Goal: Find contact information: Find contact information

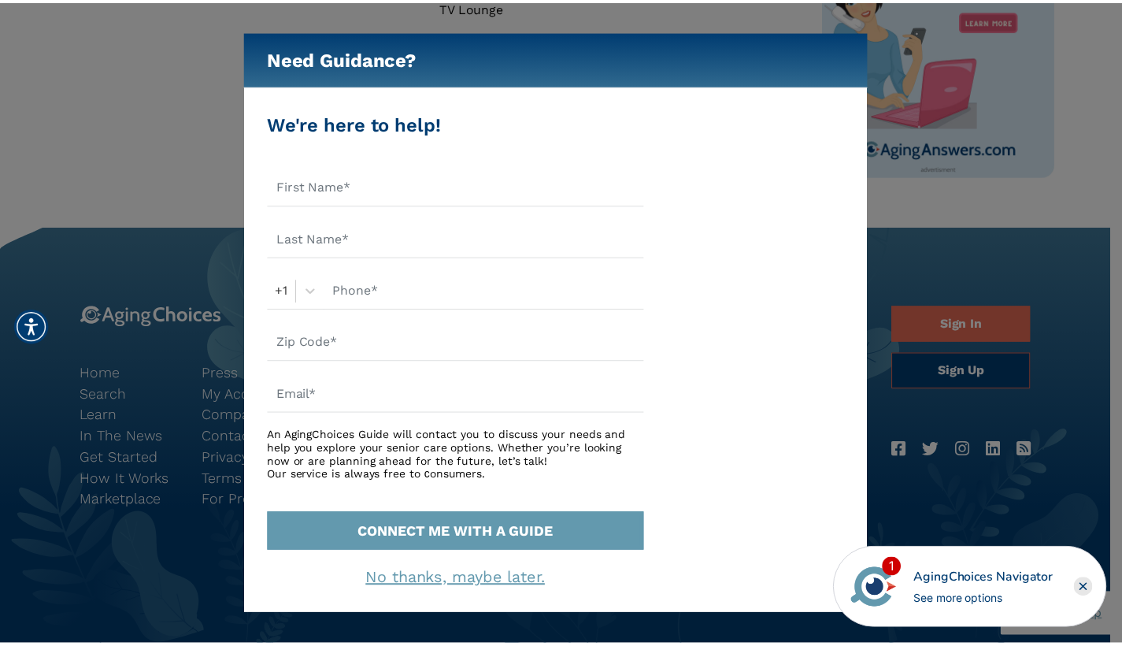
scroll to position [1194, 0]
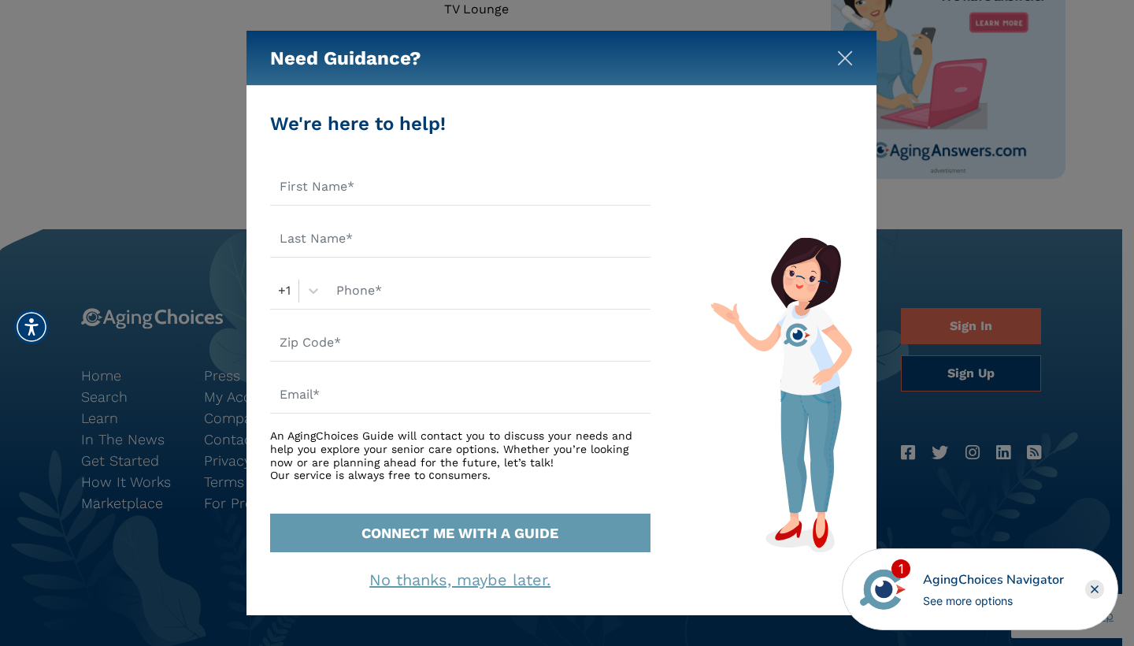
click at [848, 58] on img "Close" at bounding box center [845, 58] width 16 height 16
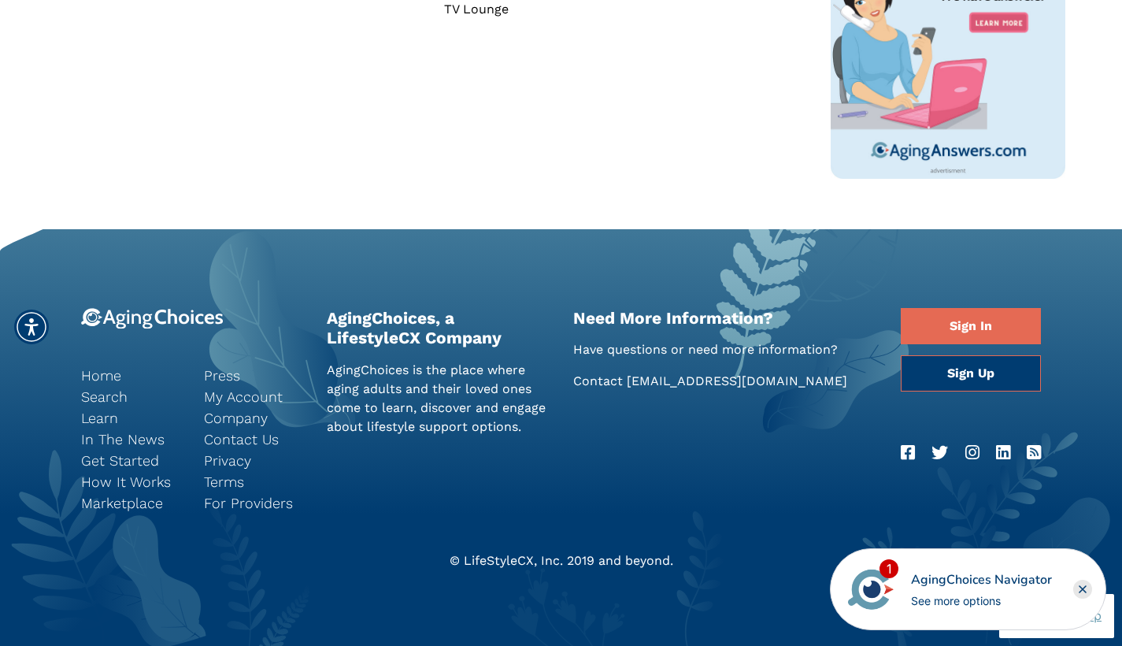
click at [1085, 586] on rect "Close" at bounding box center [1083, 589] width 19 height 19
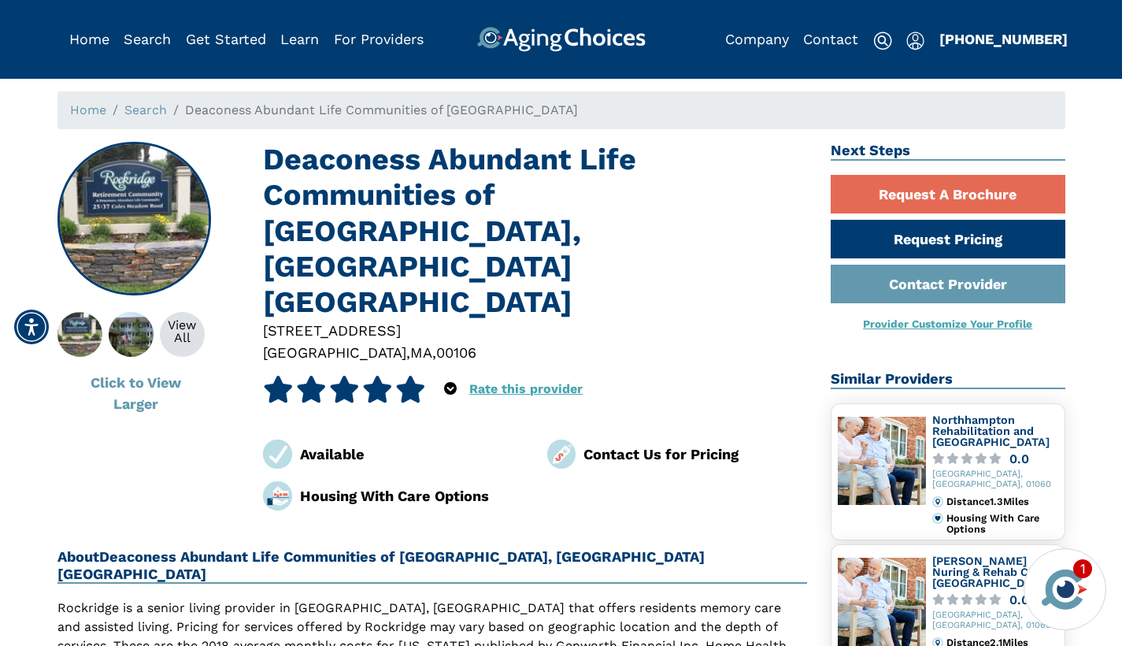
scroll to position [0, 0]
click at [594, 35] on img at bounding box center [561, 39] width 169 height 25
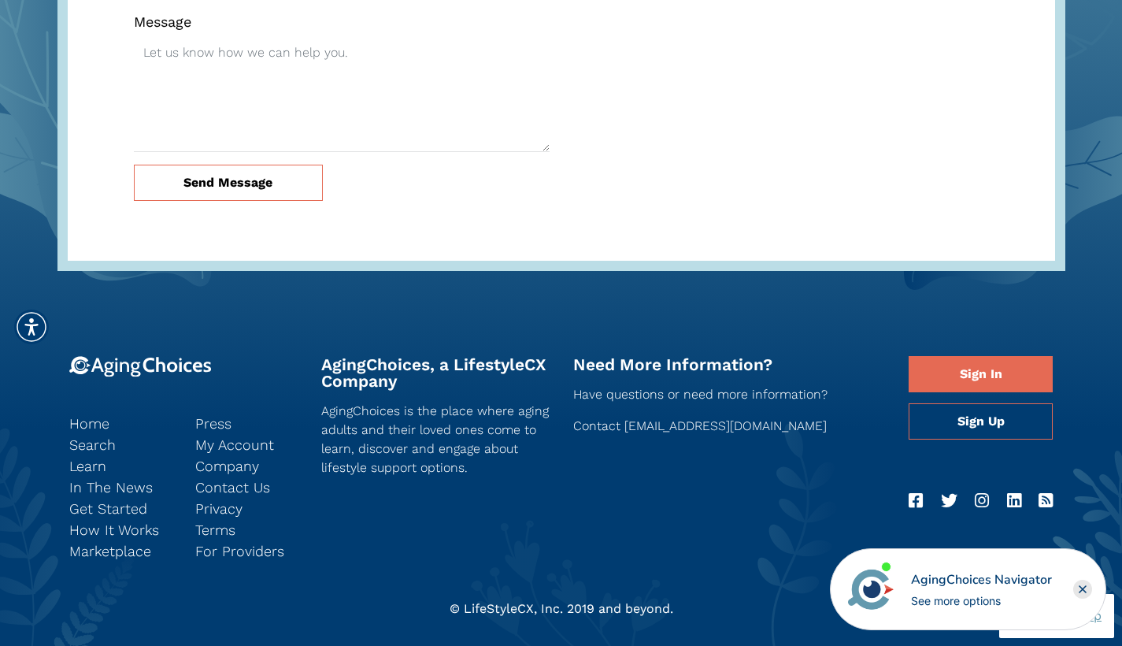
scroll to position [4513, 0]
click at [228, 456] on link "Company" at bounding box center [246, 466] width 102 height 21
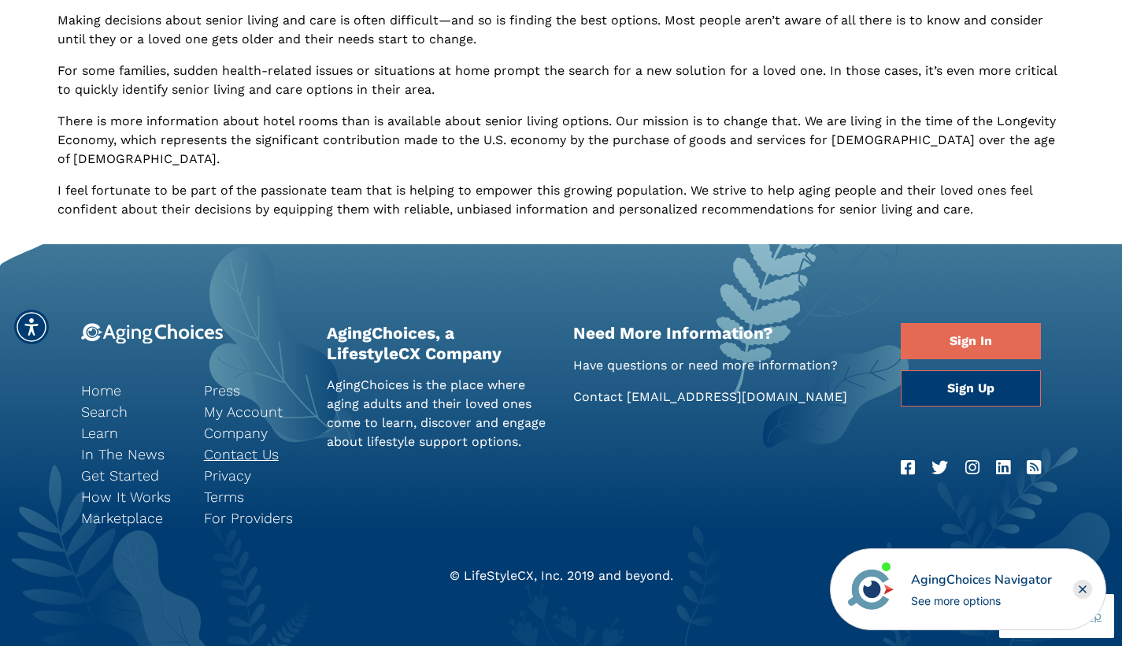
scroll to position [911, 0]
click at [248, 444] on link "Contact Us" at bounding box center [253, 454] width 99 height 21
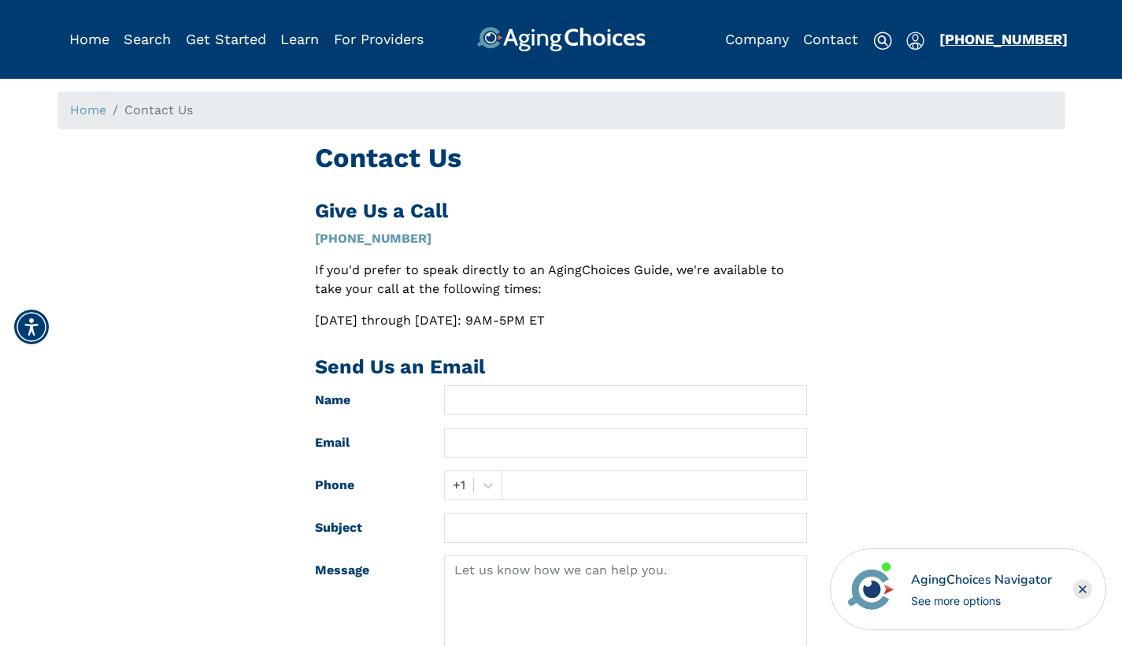
click at [959, 39] on link "[PHONE_NUMBER]" at bounding box center [1004, 39] width 128 height 17
